Goal: Transaction & Acquisition: Purchase product/service

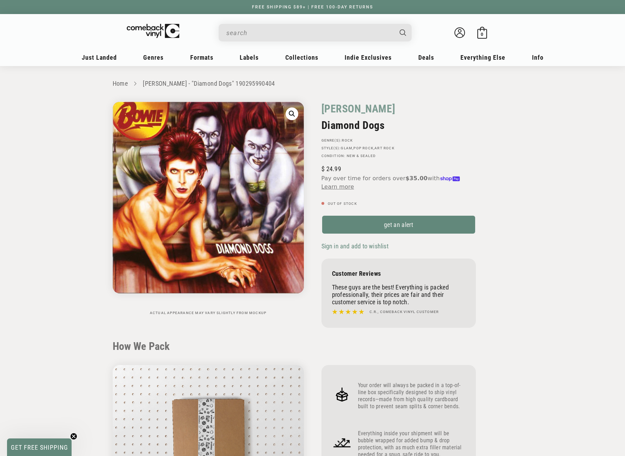
scroll to position [632, 0]
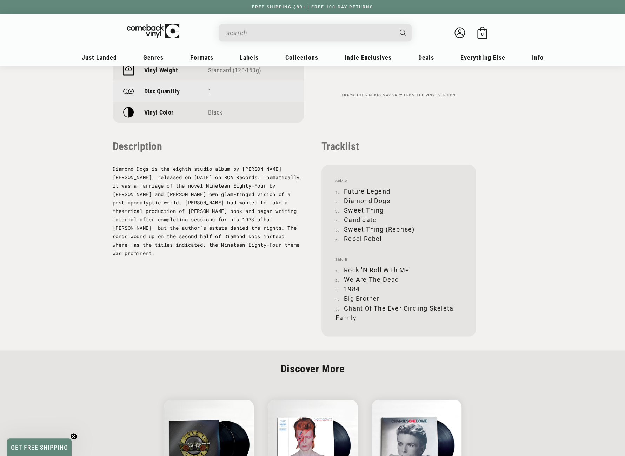
click at [284, 28] on input "When autocomplete results are available use up and down arrows to review and en…" at bounding box center [309, 33] width 166 height 14
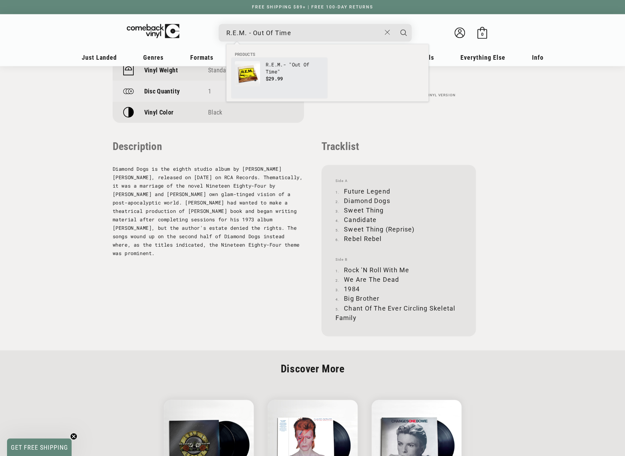
type input "R.E.M. - Out Of Time"
click at [258, 75] on img "Products" at bounding box center [247, 73] width 25 height 25
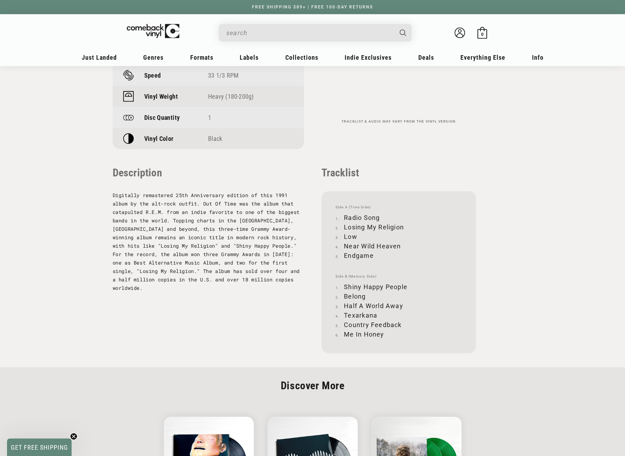
scroll to position [597, 0]
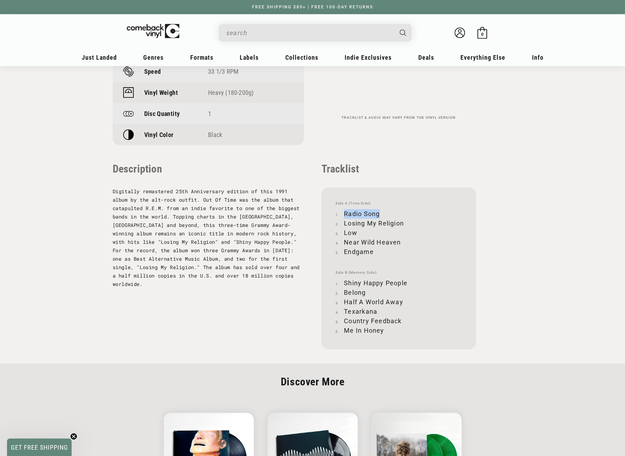
drag, startPoint x: 345, startPoint y: 212, endPoint x: 379, endPoint y: 214, distance: 34.8
click at [379, 214] on li "Radio Song" at bounding box center [399, 213] width 126 height 9
copy li "Radio Song"
drag, startPoint x: 344, startPoint y: 222, endPoint x: 402, endPoint y: 220, distance: 58.3
click at [402, 220] on li "Losing My Religion" at bounding box center [399, 222] width 126 height 9
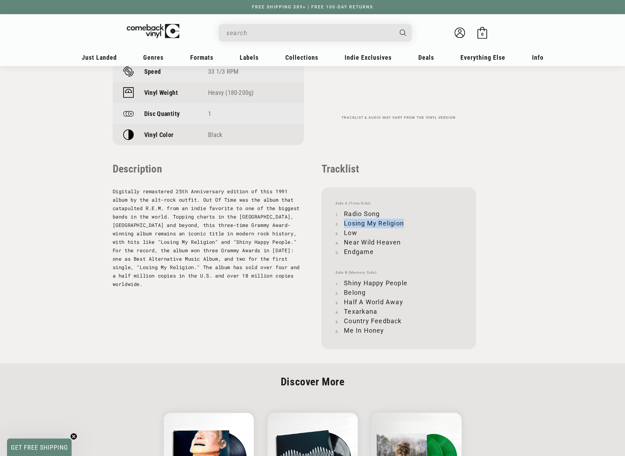
copy li "Losing My Religion"
drag, startPoint x: 344, startPoint y: 233, endPoint x: 357, endPoint y: 231, distance: 12.8
click at [357, 231] on li "Low" at bounding box center [399, 232] width 126 height 9
copy li "Low"
click at [344, 242] on li "Near Wild Heaven" at bounding box center [399, 241] width 126 height 9
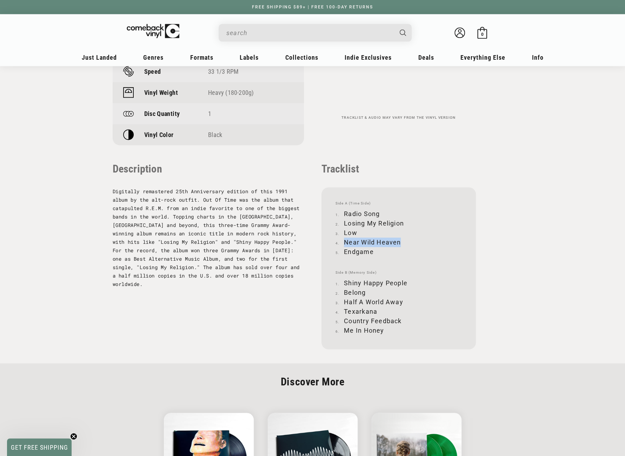
drag, startPoint x: 344, startPoint y: 242, endPoint x: 399, endPoint y: 242, distance: 54.8
click at [399, 242] on li "Near Wild Heaven" at bounding box center [399, 241] width 126 height 9
copy li "Near Wild Heaven"
drag, startPoint x: 345, startPoint y: 251, endPoint x: 371, endPoint y: 251, distance: 26.7
click at [371, 251] on li "Endgame" at bounding box center [399, 251] width 126 height 9
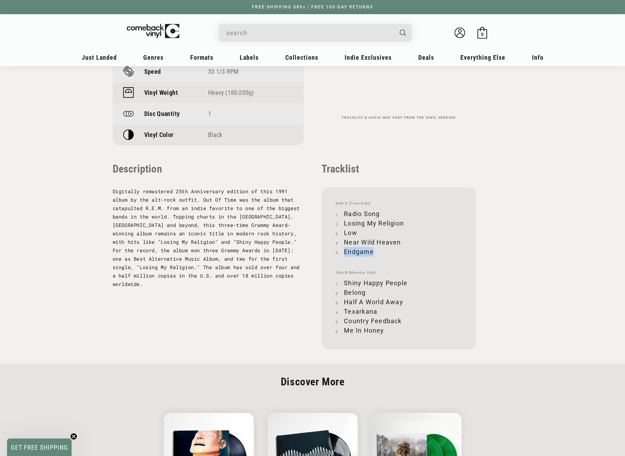
copy li "Endgame"
drag, startPoint x: 345, startPoint y: 281, endPoint x: 406, endPoint y: 282, distance: 61.1
click at [406, 282] on li "Shiny Happy People" at bounding box center [399, 282] width 126 height 9
copy li "Shiny Happy People"
drag, startPoint x: 345, startPoint y: 292, endPoint x: 366, endPoint y: 290, distance: 21.1
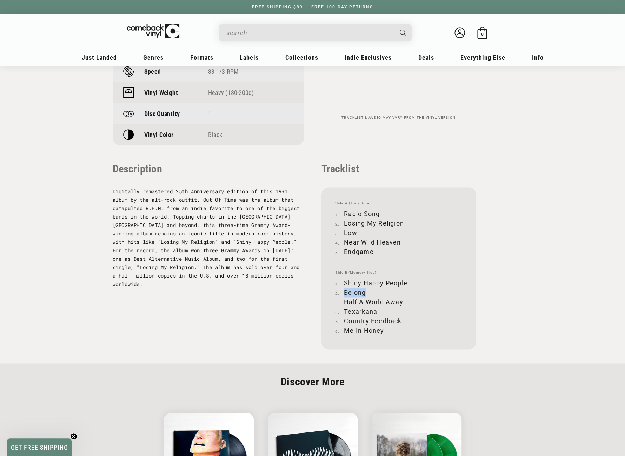
click at [366, 290] on li "Belong" at bounding box center [399, 291] width 126 height 9
copy li "Belong"
drag, startPoint x: 345, startPoint y: 301, endPoint x: 402, endPoint y: 298, distance: 56.6
click at [402, 298] on li "Half A World Away" at bounding box center [399, 301] width 126 height 9
copy li "Half A World Away"
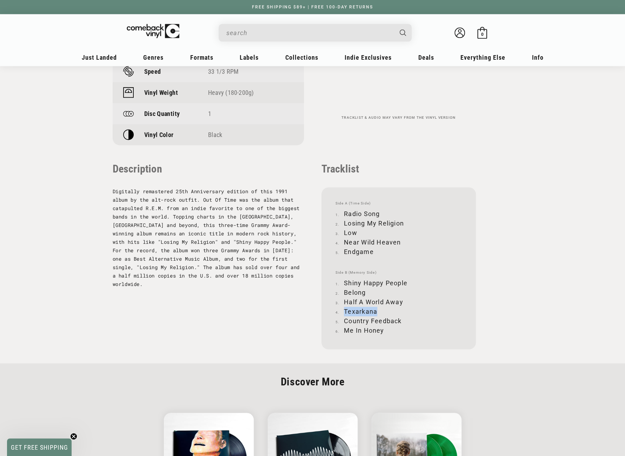
drag, startPoint x: 344, startPoint y: 310, endPoint x: 376, endPoint y: 312, distance: 32.3
click at [376, 312] on li "Texarkana" at bounding box center [399, 310] width 126 height 9
copy li "Texarkana"
drag, startPoint x: 345, startPoint y: 320, endPoint x: 400, endPoint y: 319, distance: 55.1
click at [400, 319] on li "Country Feedback" at bounding box center [399, 320] width 126 height 9
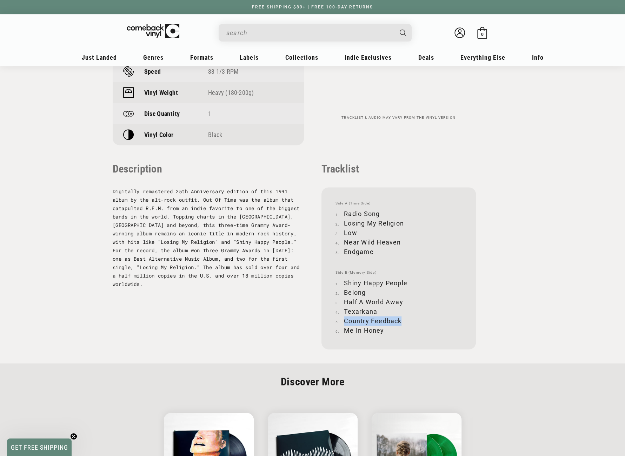
copy li "Country Feedback"
drag, startPoint x: 345, startPoint y: 330, endPoint x: 382, endPoint y: 331, distance: 37.2
click at [382, 331] on li "Me In Honey" at bounding box center [399, 329] width 126 height 9
